Goal: Task Accomplishment & Management: Manage account settings

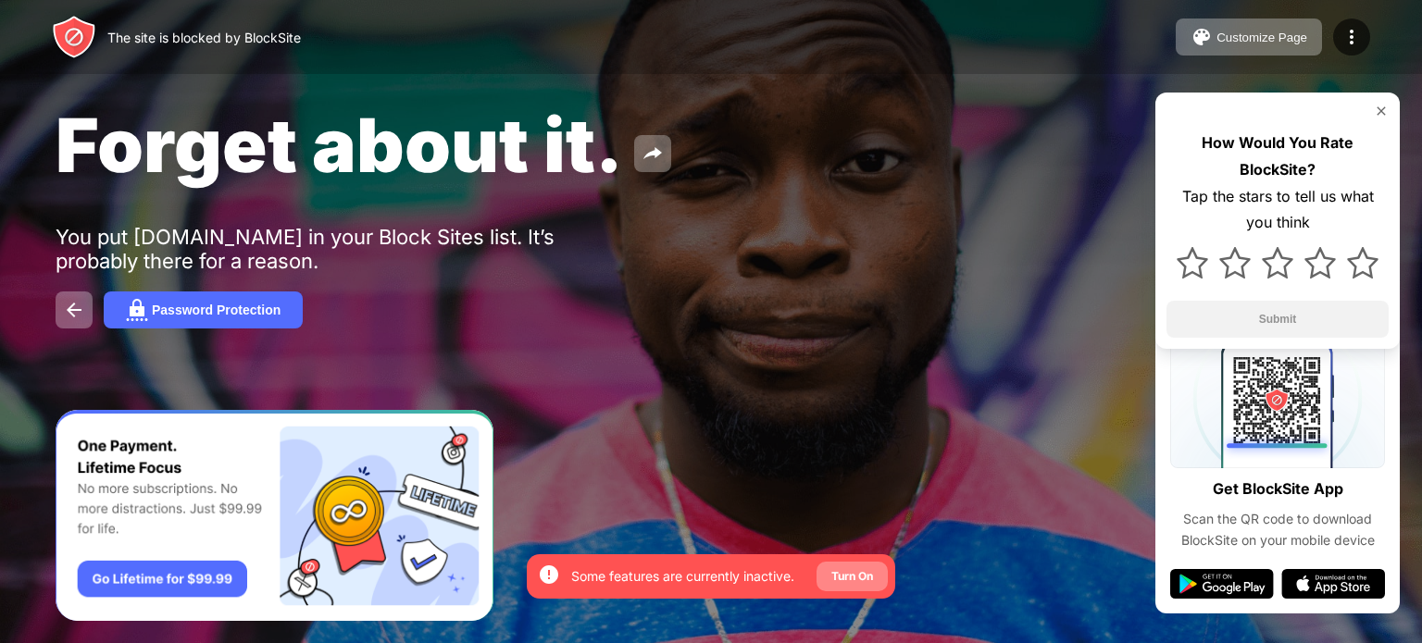
click at [877, 564] on div "Turn On" at bounding box center [852, 577] width 71 height 30
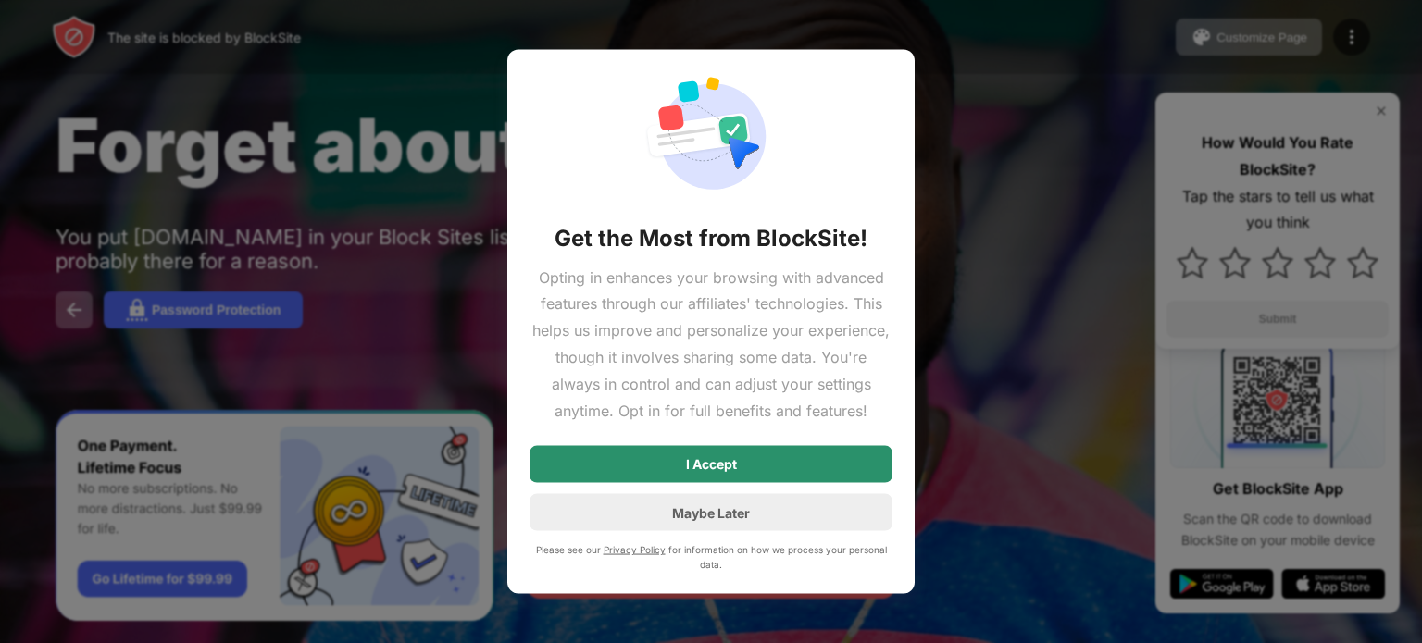
click at [774, 477] on div "I Accept" at bounding box center [711, 464] width 363 height 37
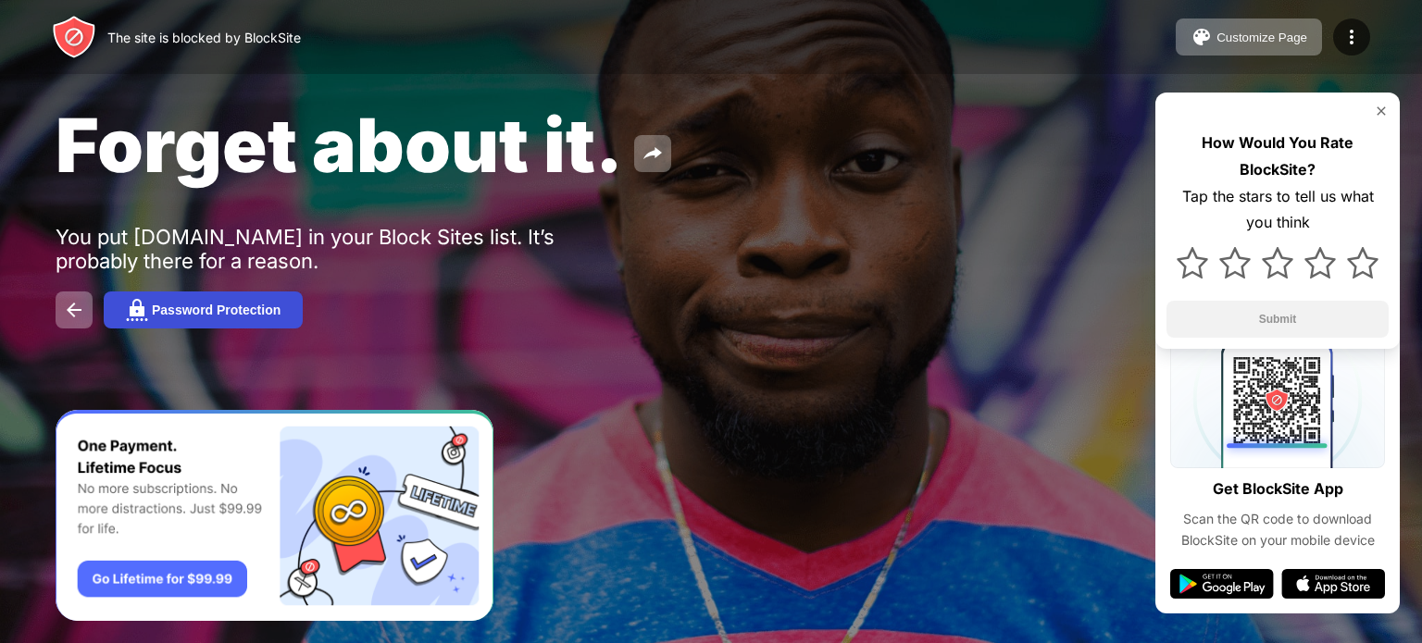
click at [226, 317] on div "Password Protection" at bounding box center [216, 310] width 129 height 15
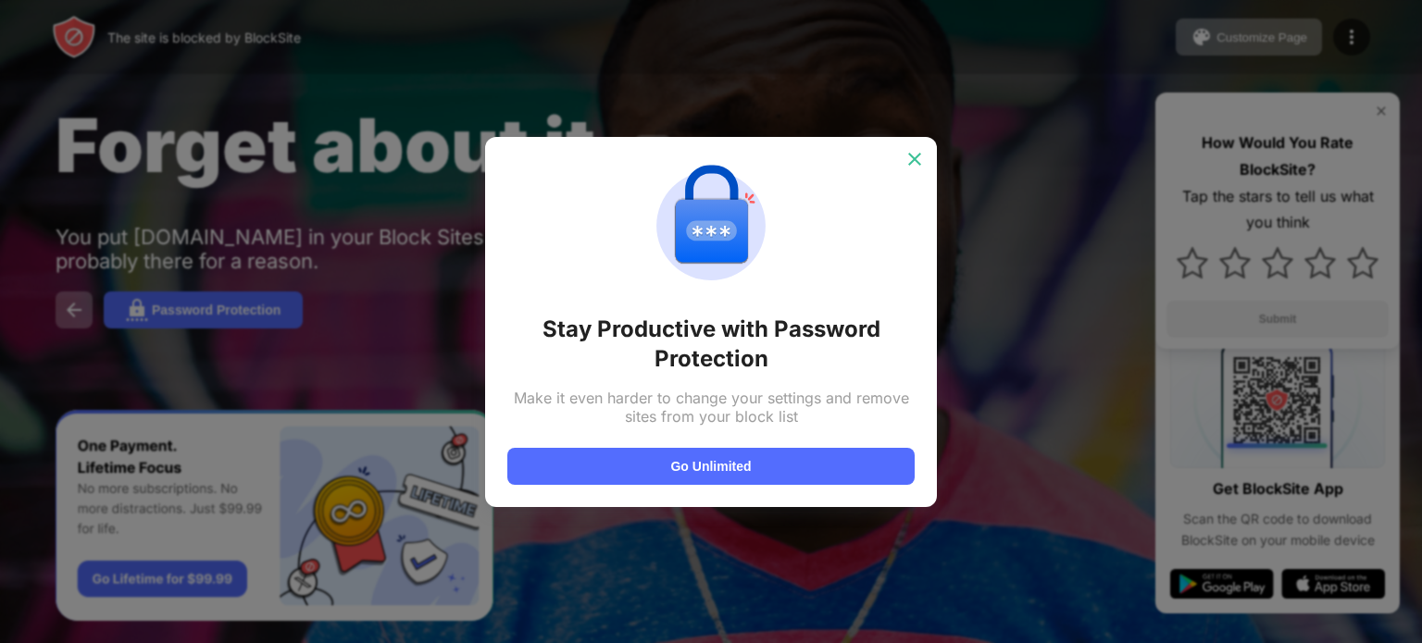
click at [918, 154] on img at bounding box center [914, 159] width 19 height 19
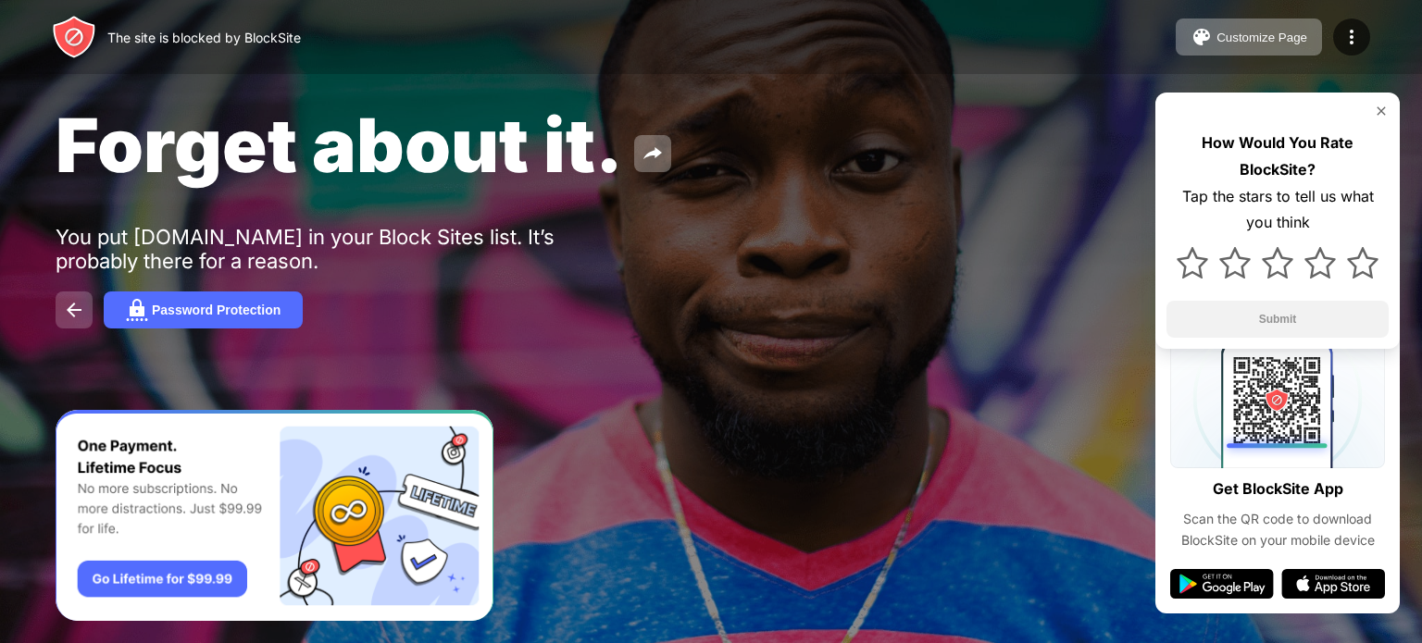
click at [77, 310] on img at bounding box center [74, 310] width 22 height 22
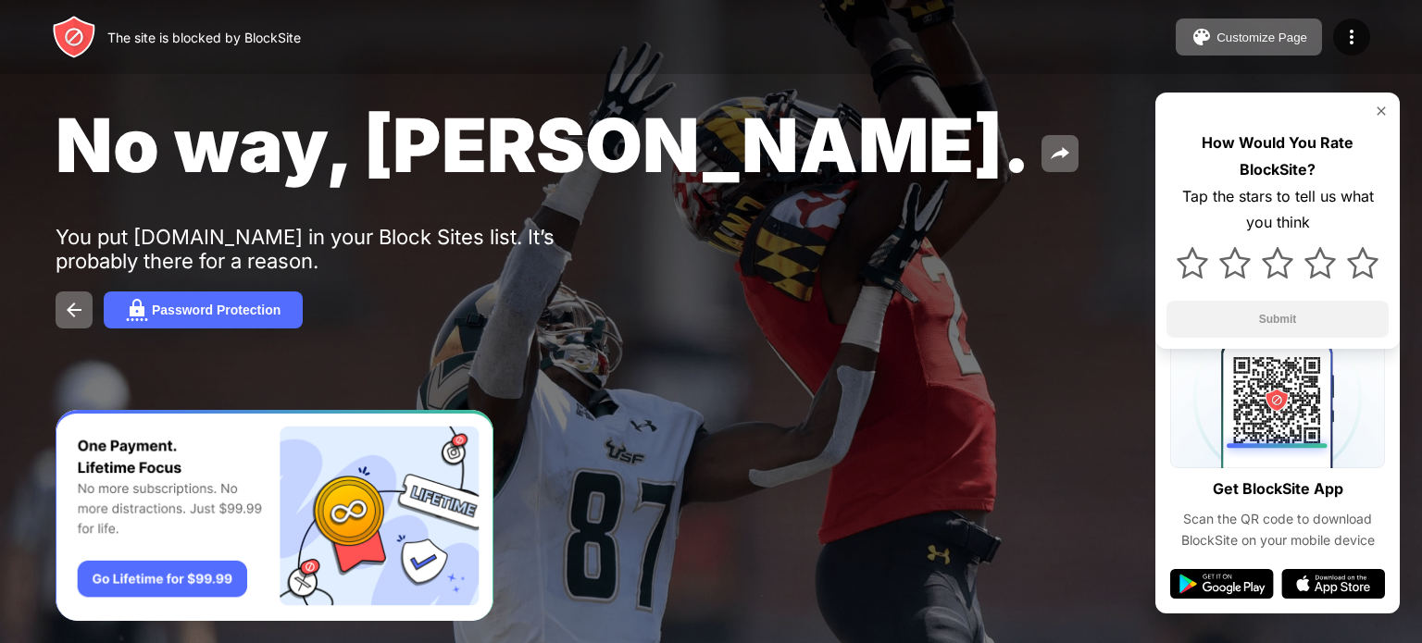
click at [189, 251] on div "You put [DOMAIN_NAME] in your Block Sites list. It’s probably there for a reaso…" at bounding box center [342, 249] width 572 height 48
click at [1042, 143] on button at bounding box center [1060, 153] width 37 height 37
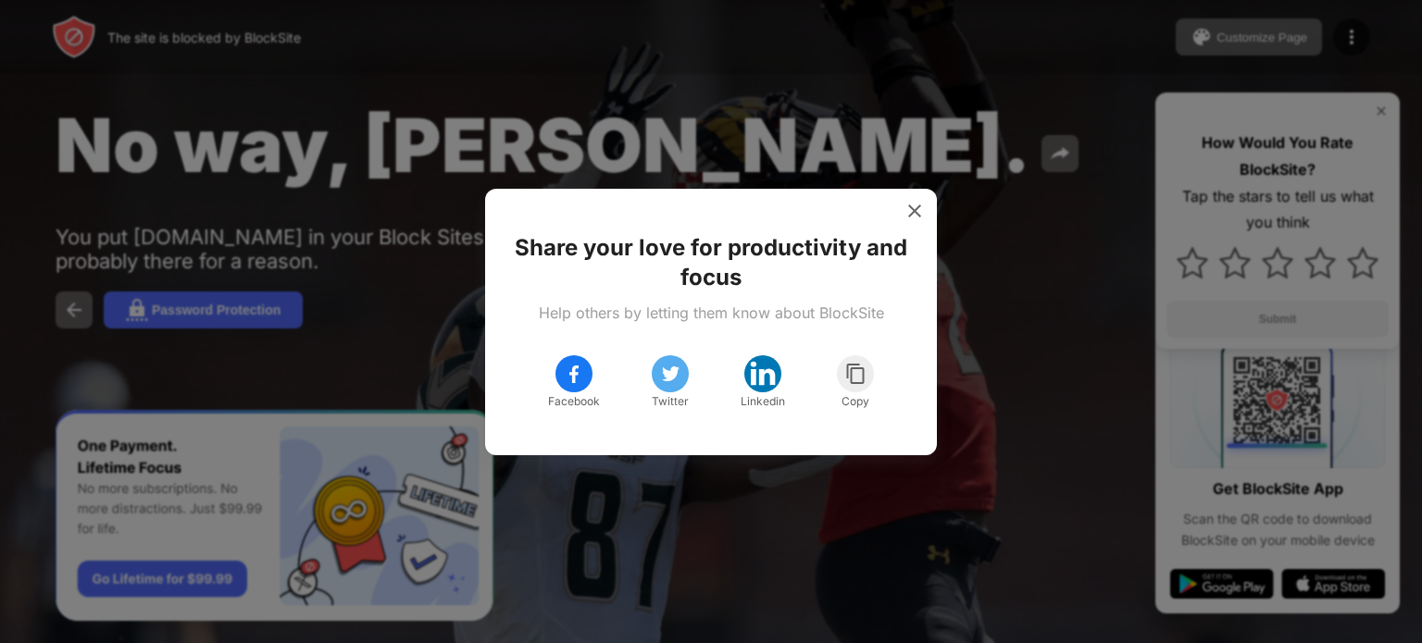
click at [917, 167] on div at bounding box center [711, 321] width 1422 height 643
